Goal: Find contact information: Find specific page/section

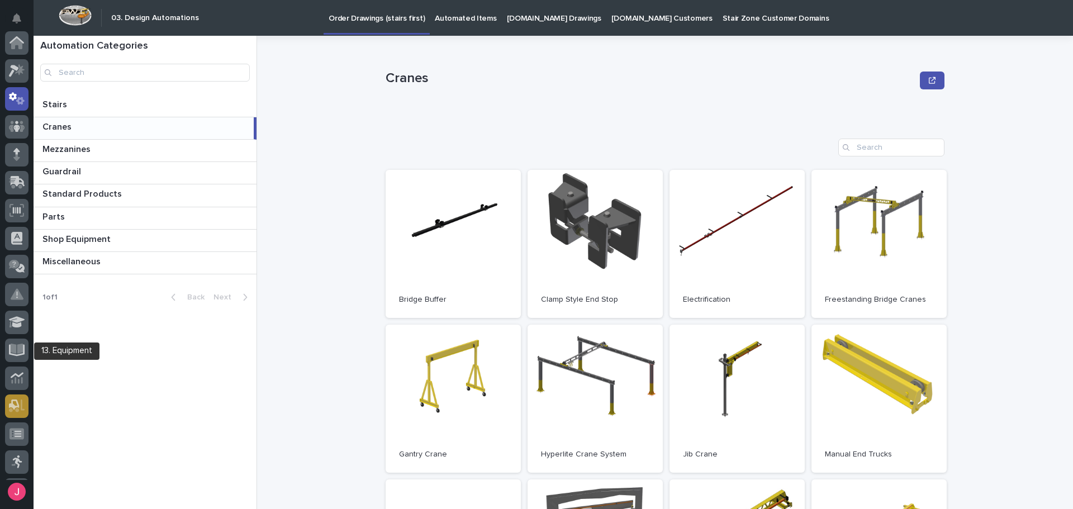
scroll to position [56, 0]
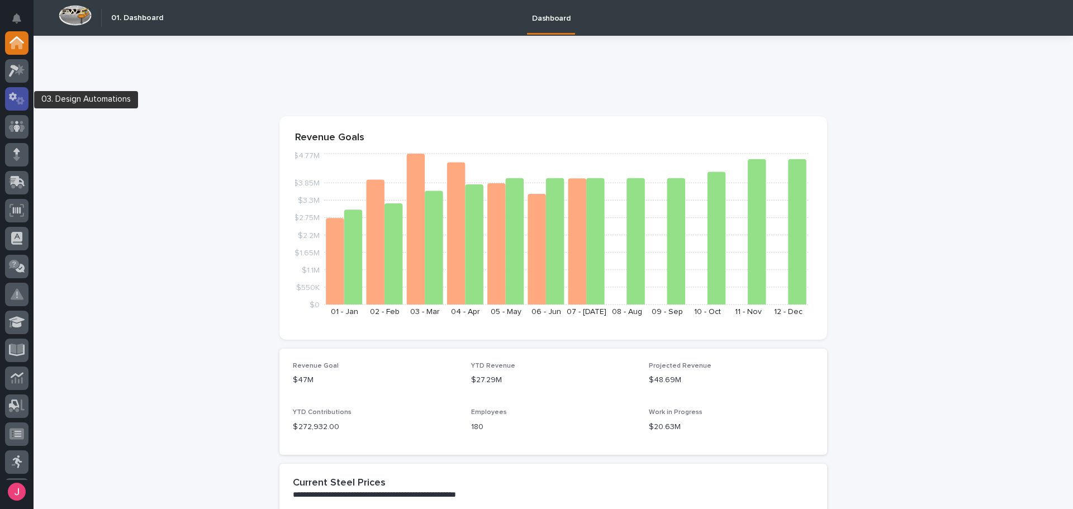
click at [22, 91] on div at bounding box center [16, 98] width 23 height 23
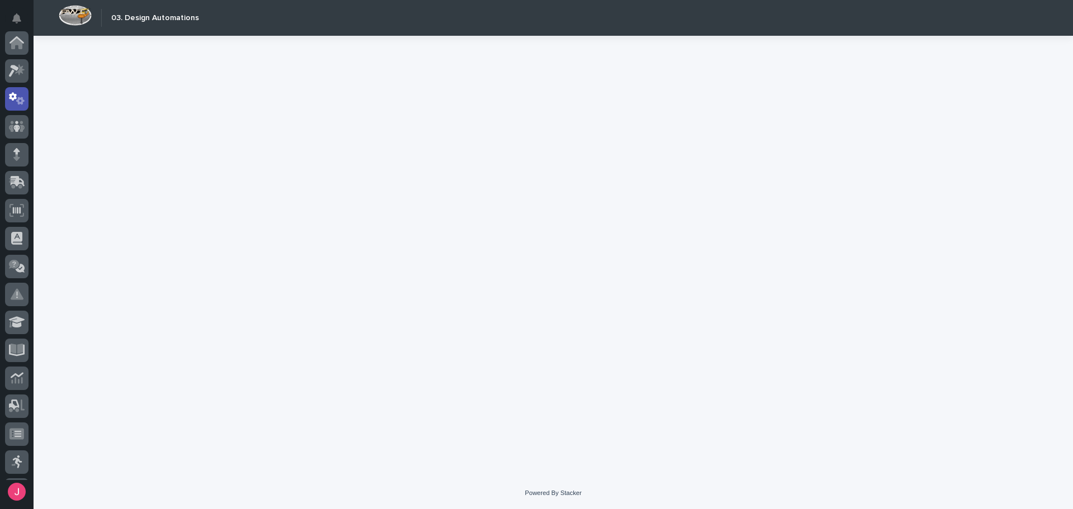
scroll to position [56, 0]
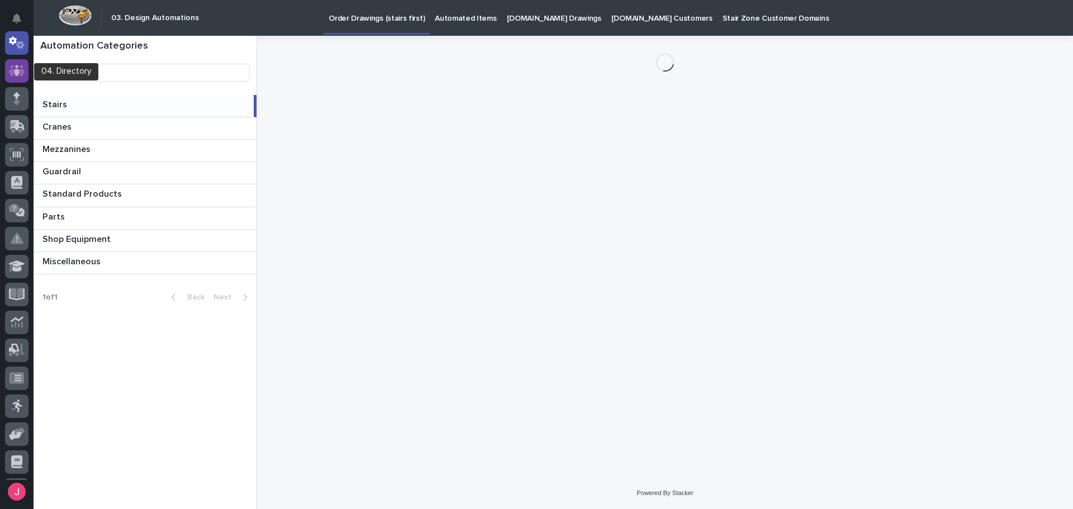
click at [12, 76] on div at bounding box center [16, 70] width 23 height 23
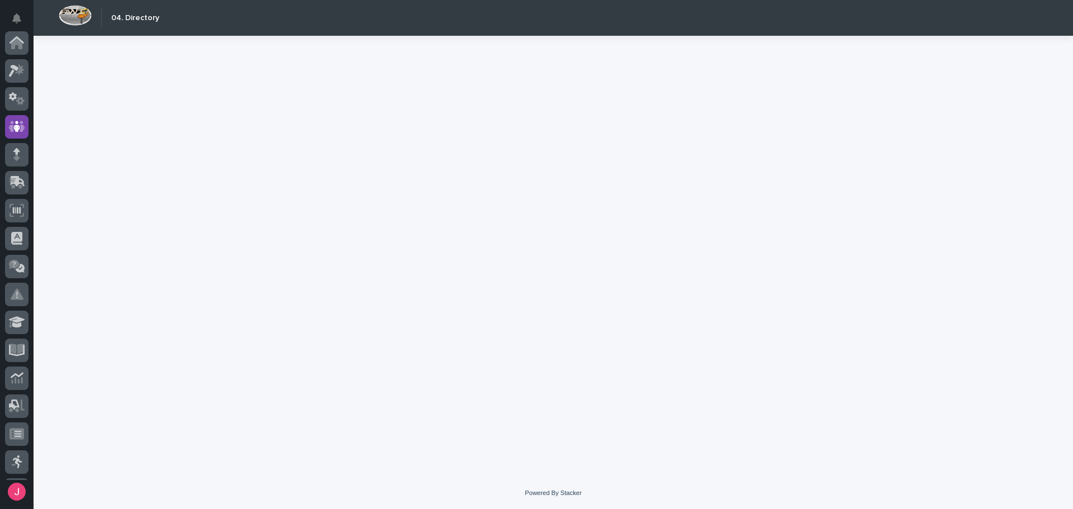
scroll to position [84, 0]
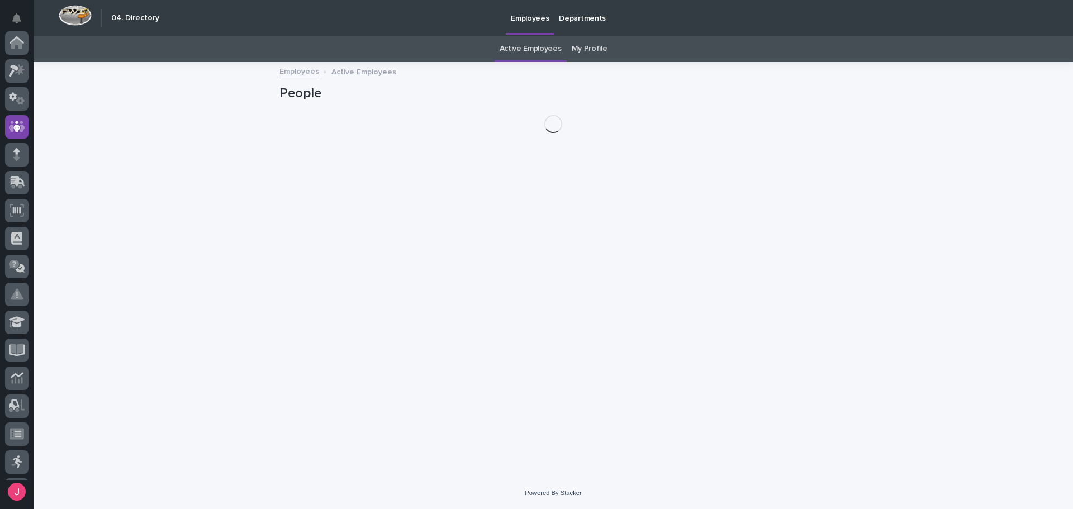
scroll to position [84, 0]
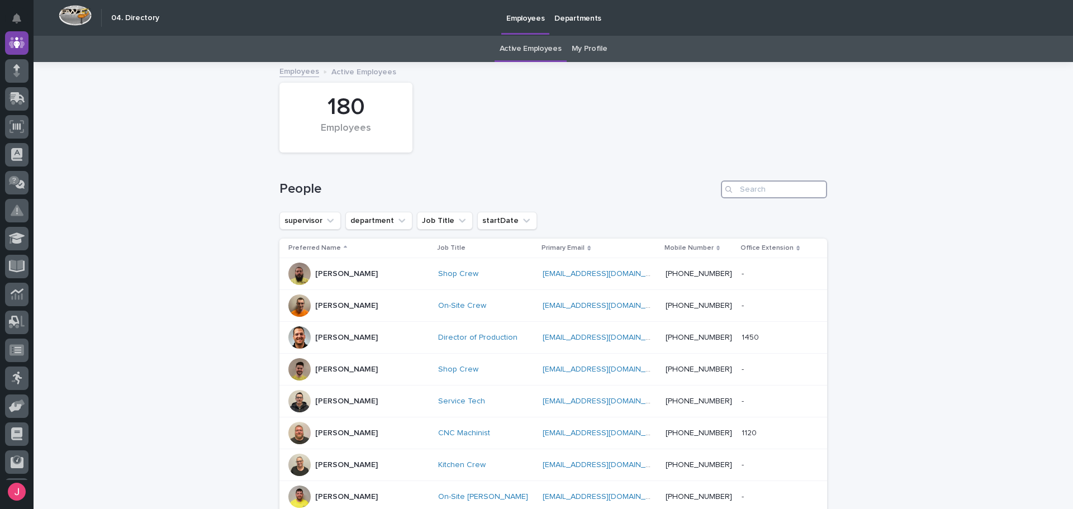
click at [751, 188] on input "Search" at bounding box center [774, 189] width 106 height 18
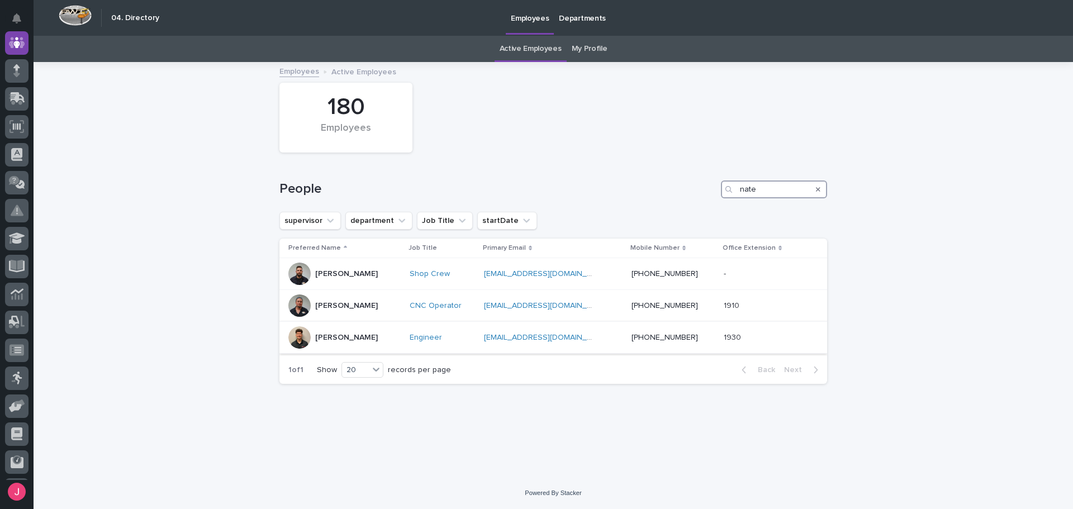
type input "nate"
click at [385, 335] on div "[PERSON_NAME]" at bounding box center [344, 337] width 112 height 22
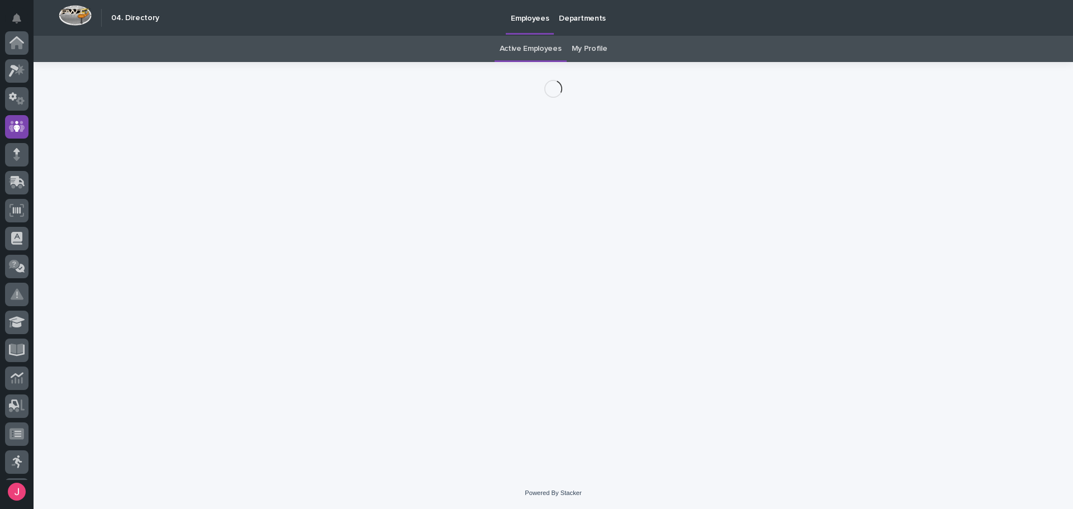
scroll to position [84, 0]
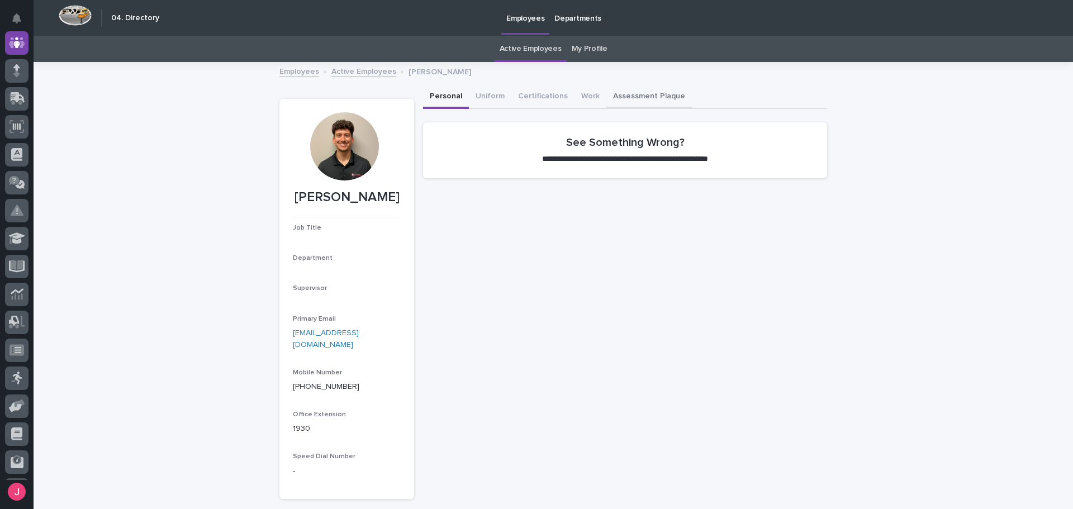
click at [625, 97] on button "Assessment Plaque" at bounding box center [648, 96] width 85 height 23
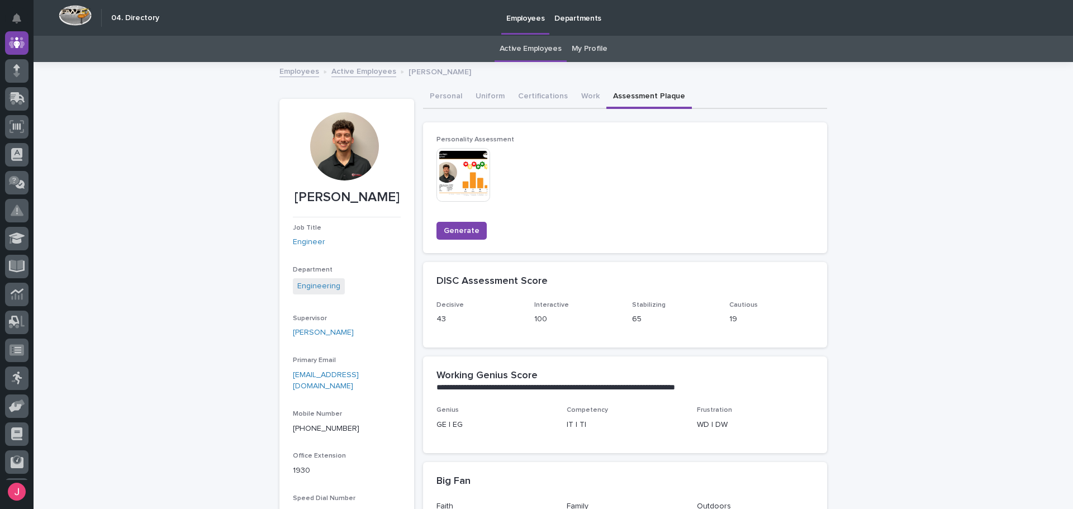
click at [467, 163] on img at bounding box center [463, 175] width 54 height 54
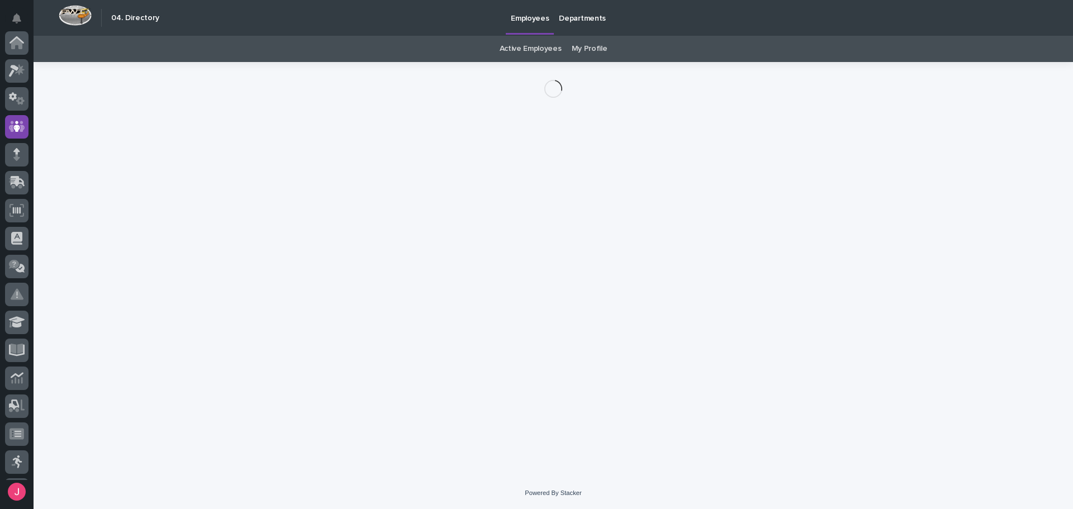
scroll to position [84, 0]
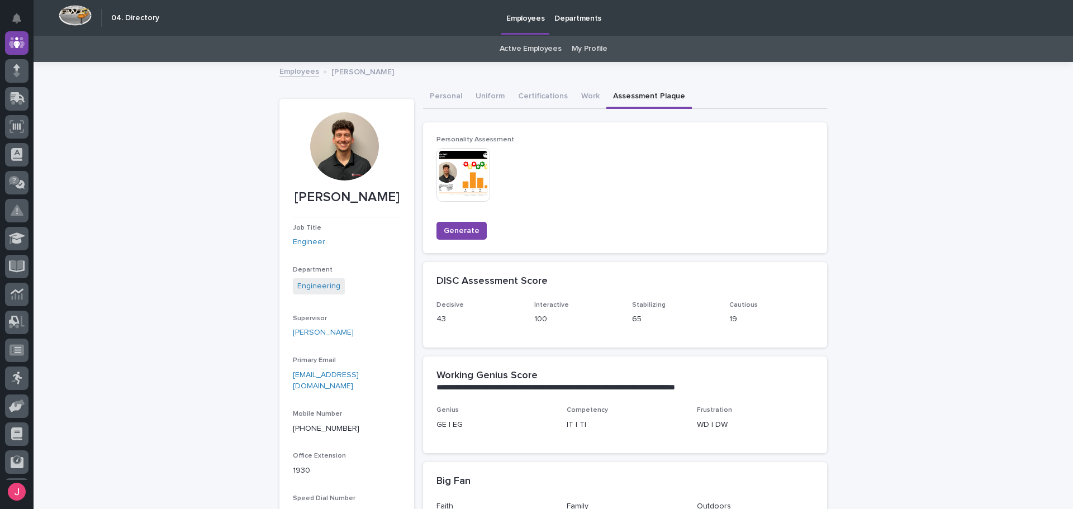
click at [487, 156] on div at bounding box center [464, 175] width 56 height 54
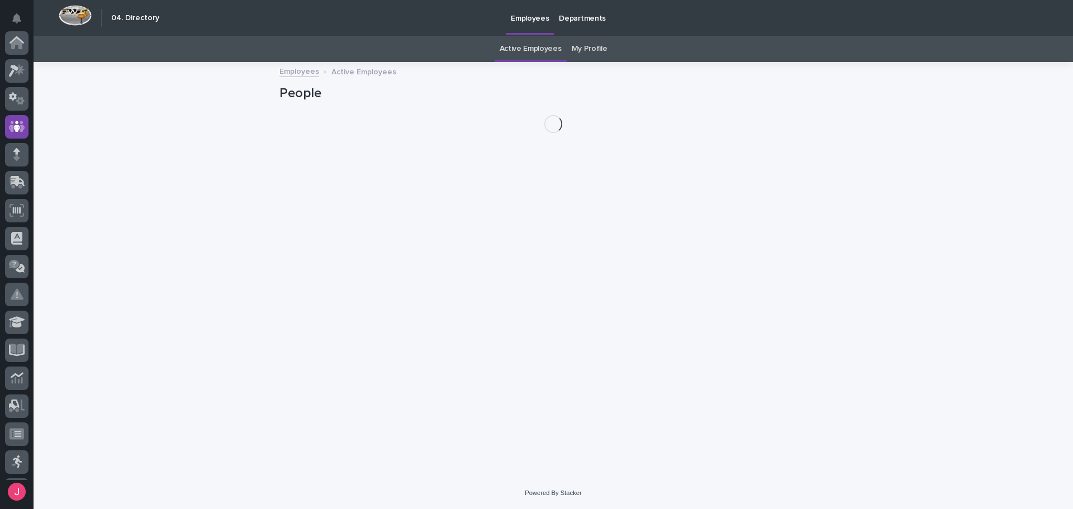
scroll to position [84, 0]
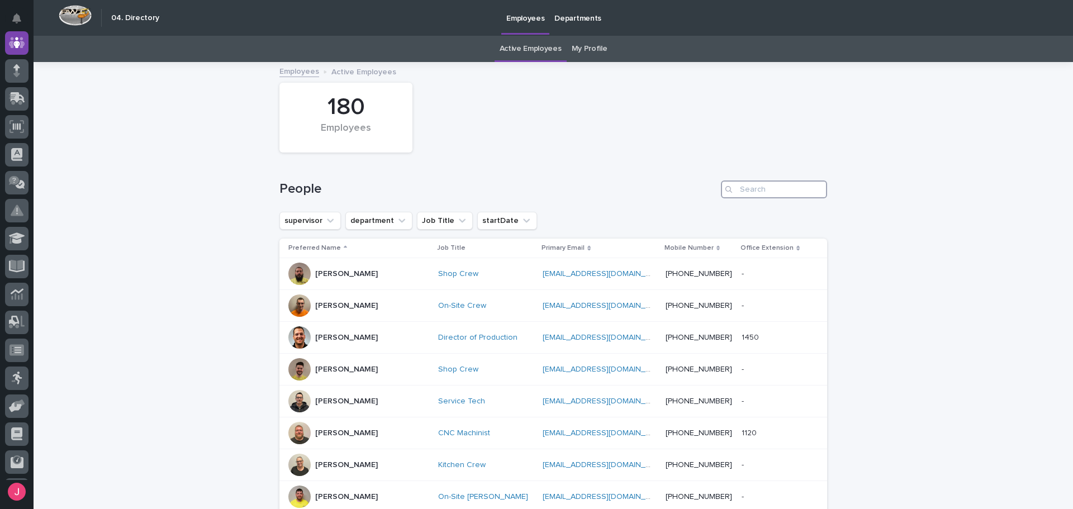
click at [772, 193] on input "Search" at bounding box center [774, 189] width 106 height 18
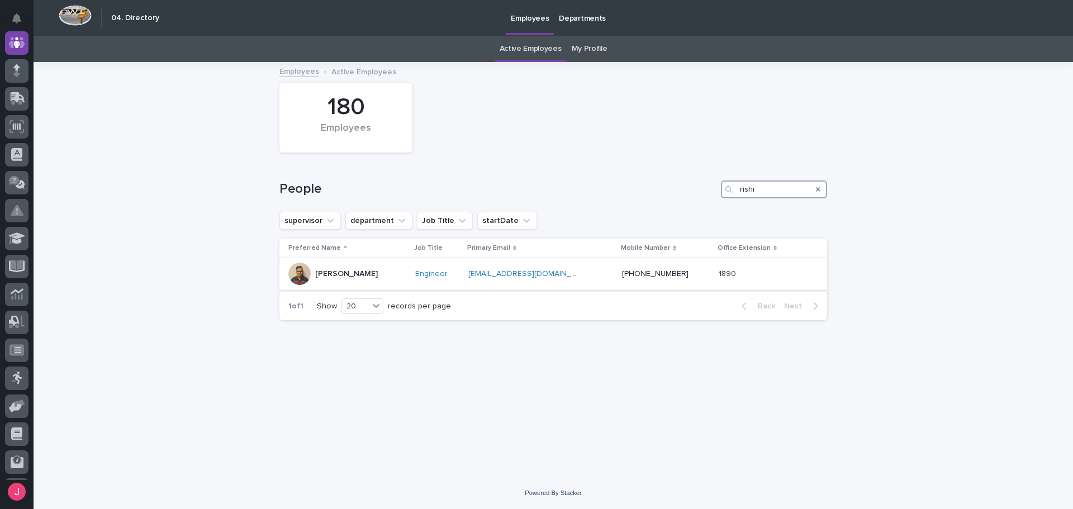
type input "rishi"
click at [592, 277] on div "rdesai@pwiworks.com rdesai@pwiworks.com" at bounding box center [540, 274] width 145 height 18
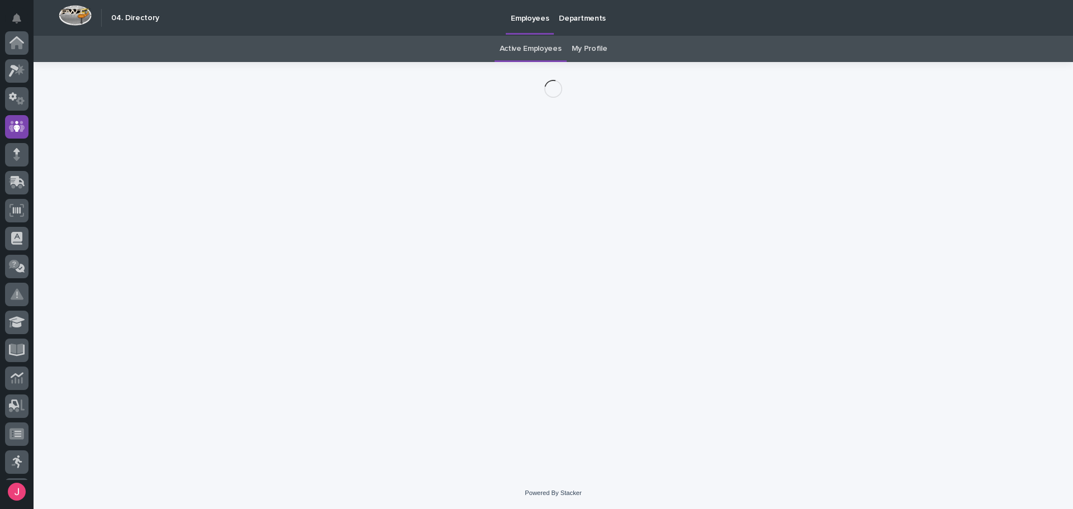
scroll to position [84, 0]
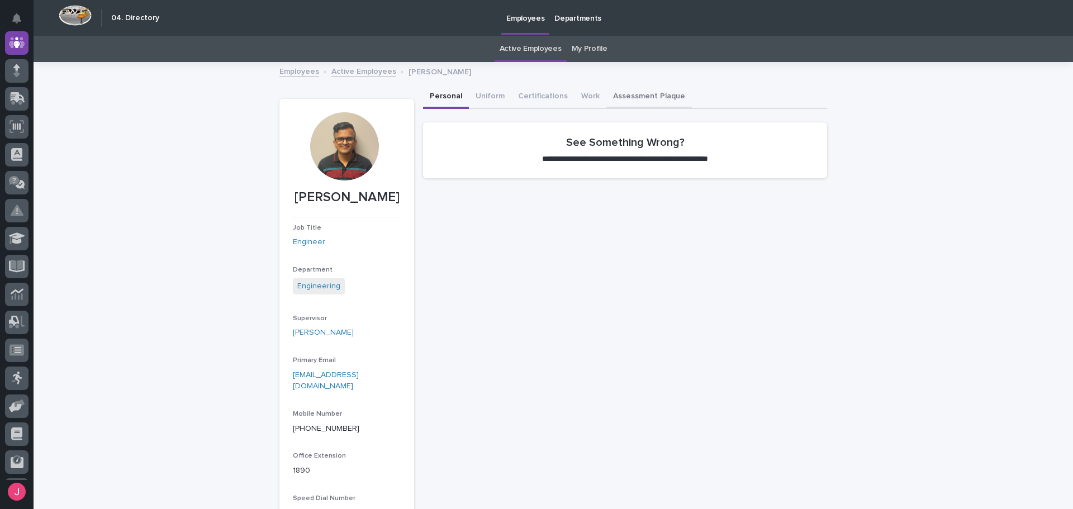
click at [607, 88] on button "Assessment Plaque" at bounding box center [648, 96] width 85 height 23
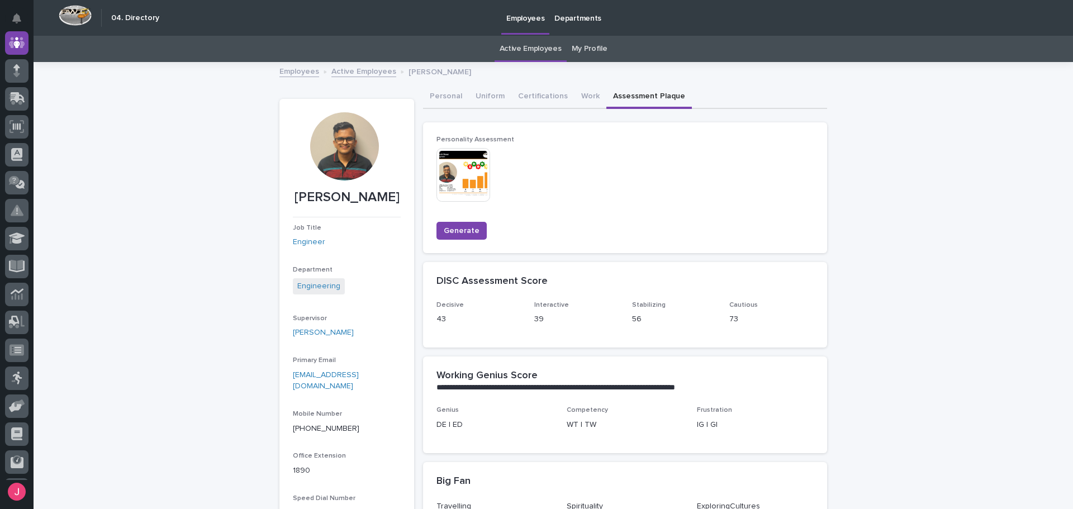
click at [473, 168] on img at bounding box center [463, 175] width 54 height 54
